Goal: Book appointment/travel/reservation

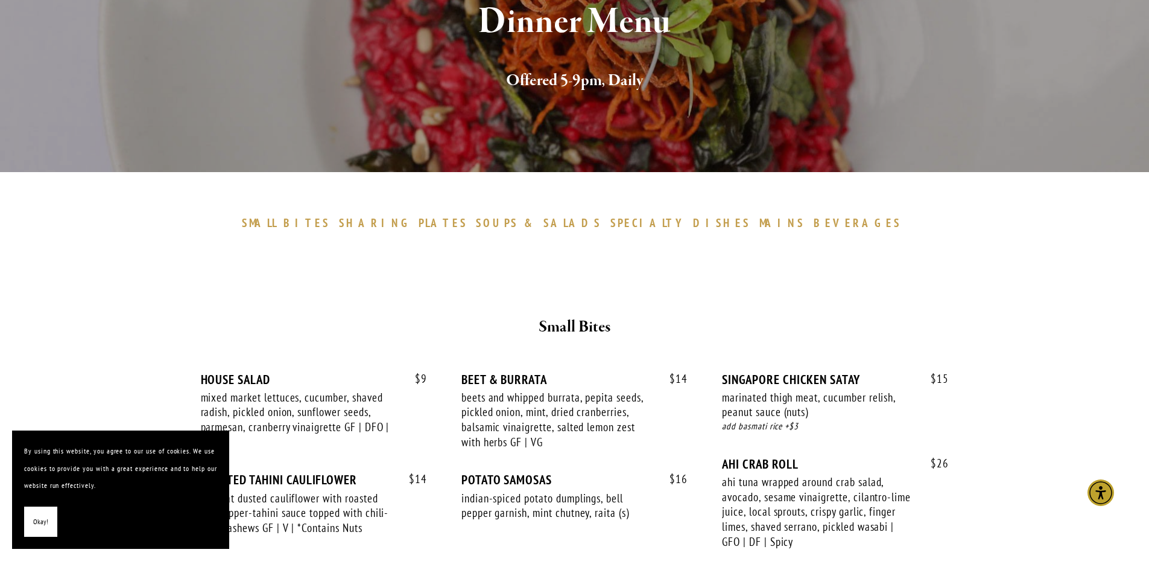
scroll to position [241, 0]
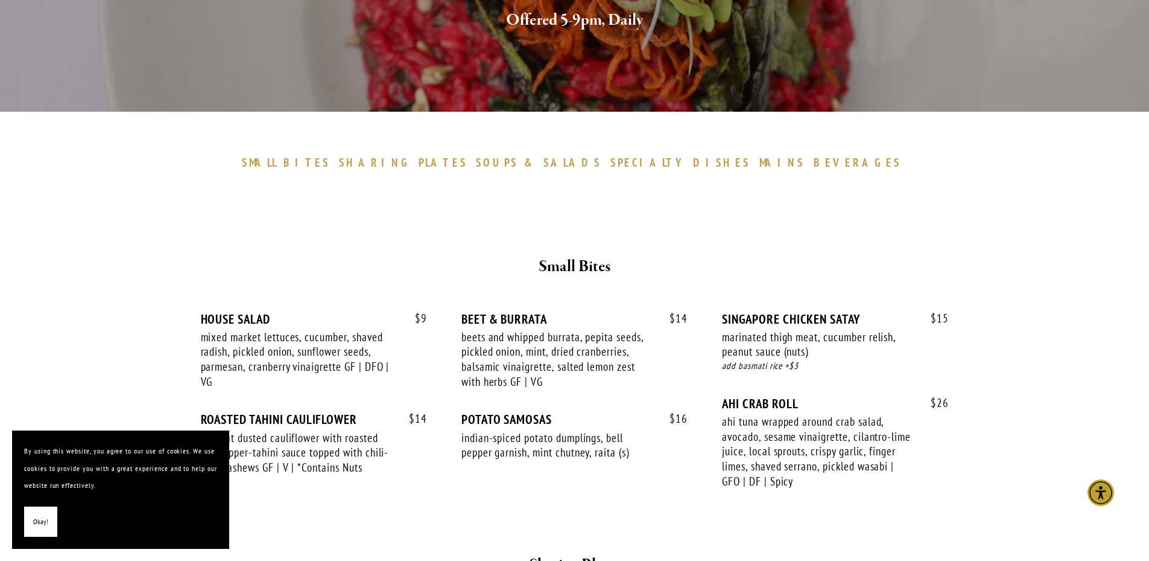
click at [39, 521] on span "Okay!" at bounding box center [40, 521] width 15 height 17
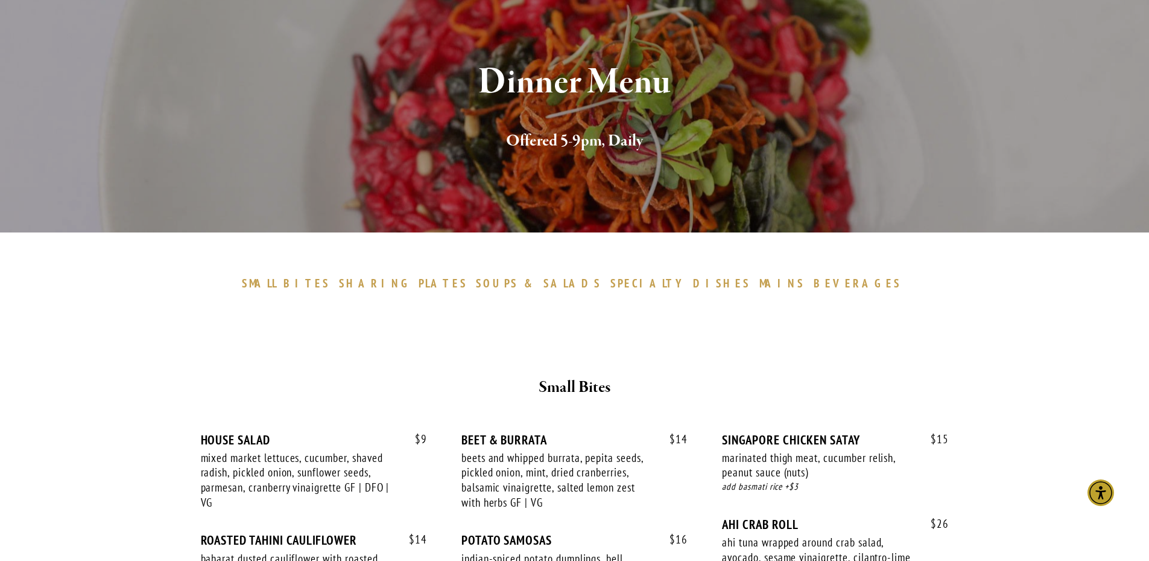
scroll to position [0, 0]
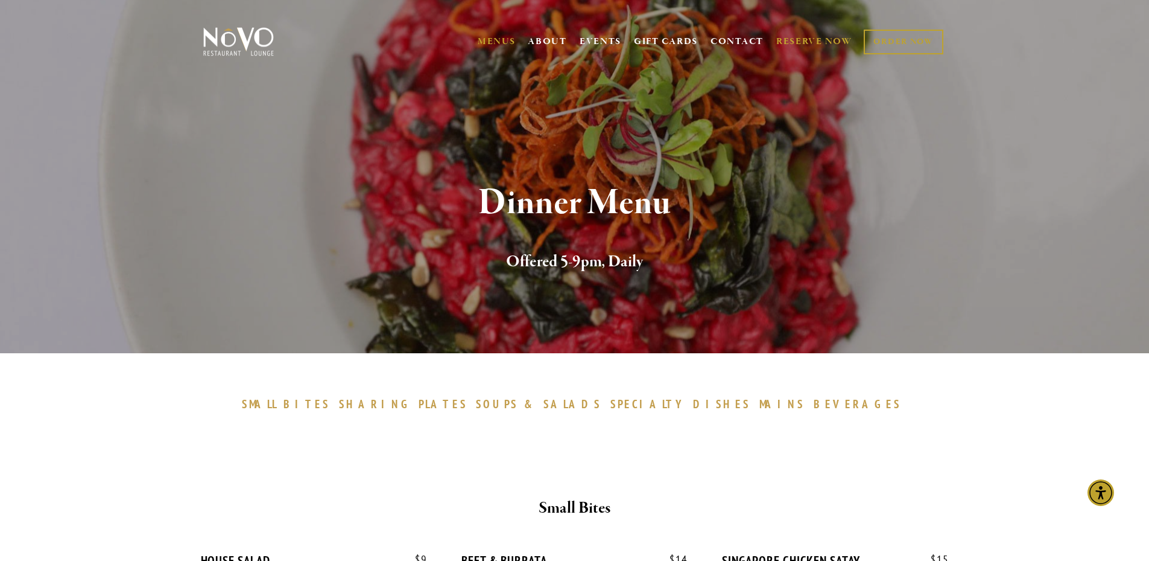
click at [827, 40] on link "RESERVE NOW" at bounding box center [815, 41] width 76 height 23
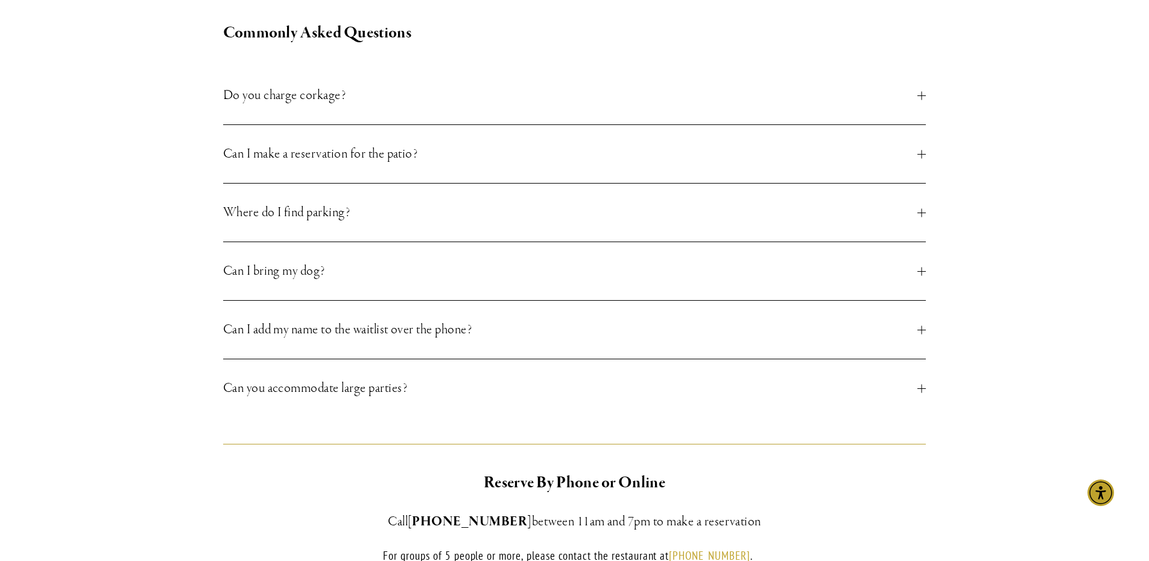
scroll to position [181, 0]
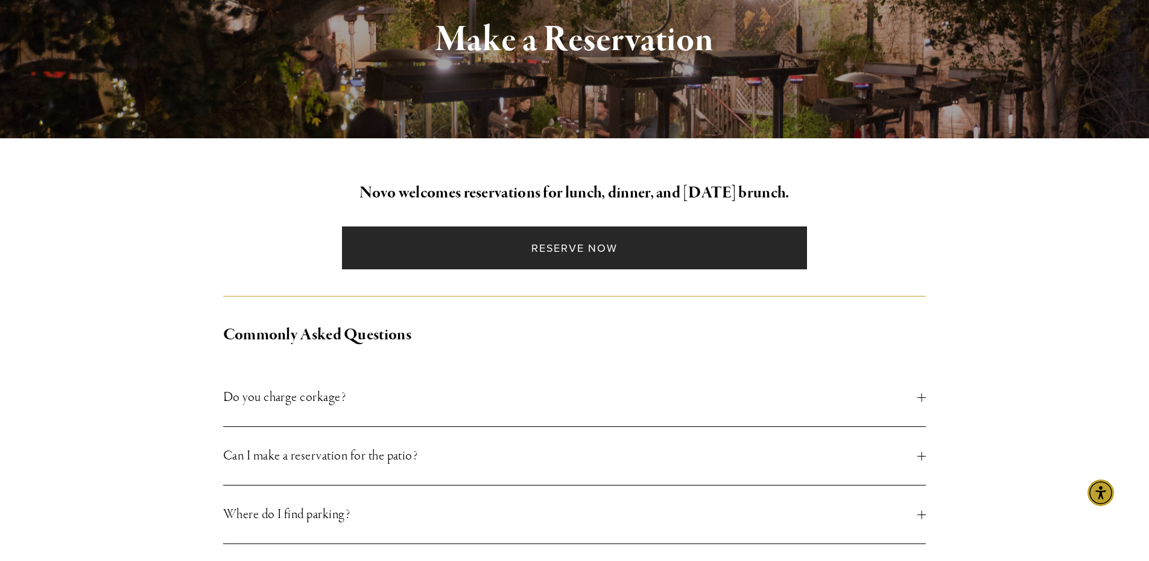
click at [572, 237] on link "Reserve Now" at bounding box center [574, 247] width 465 height 43
